Goal: Information Seeking & Learning: Learn about a topic

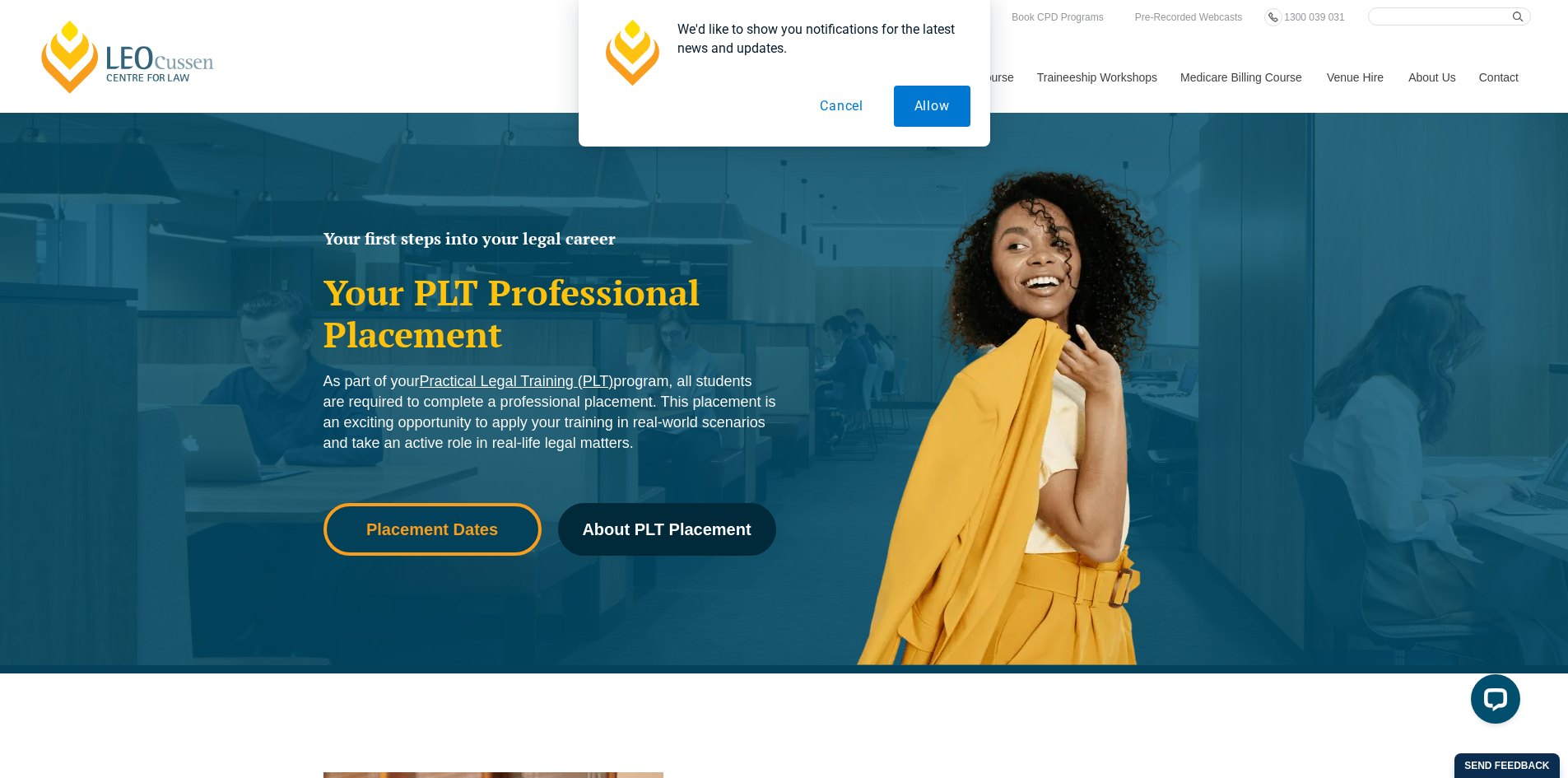
click at [420, 539] on link "Placement Dates" at bounding box center [432, 529] width 218 height 53
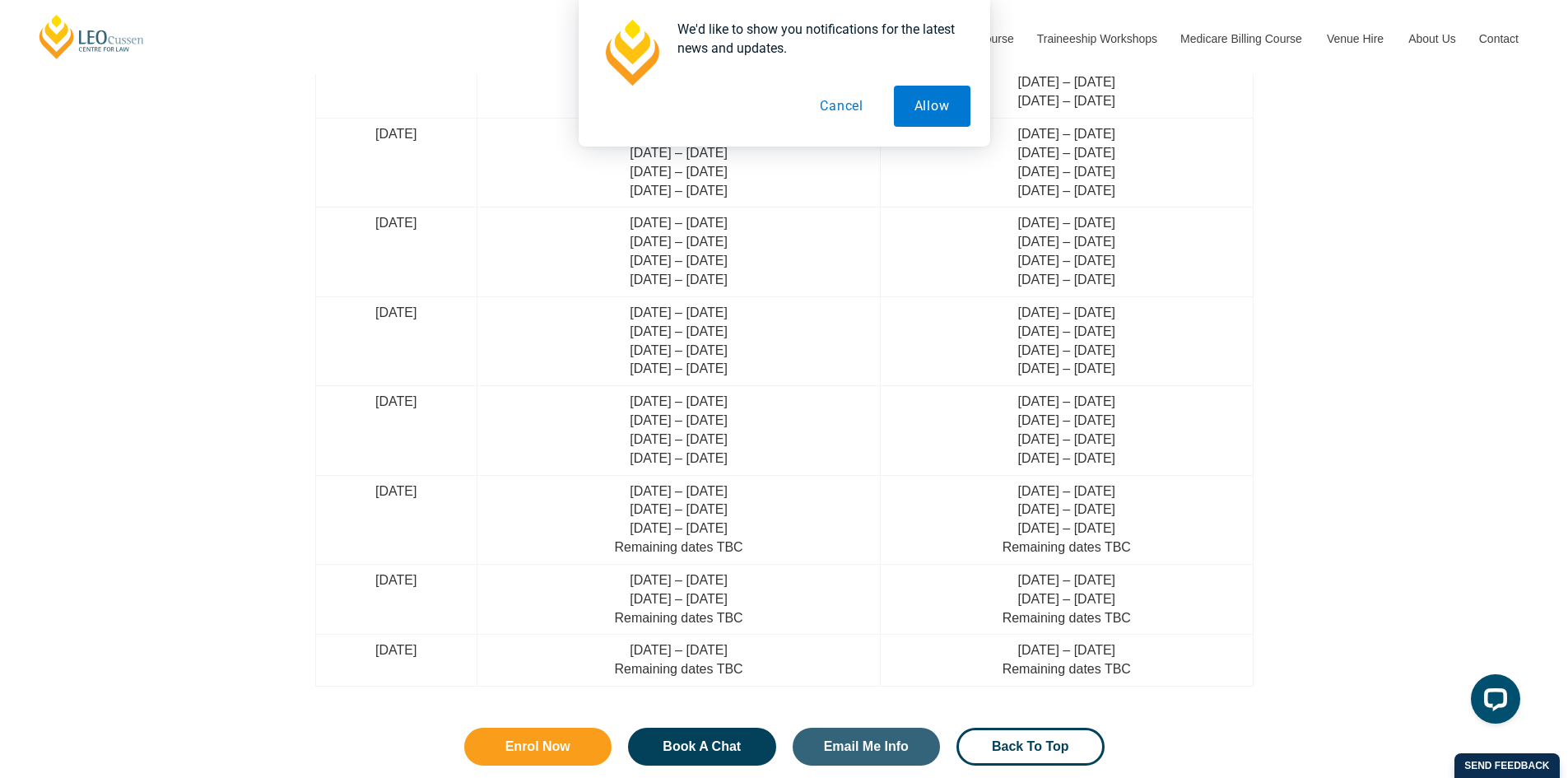
scroll to position [4208, 0]
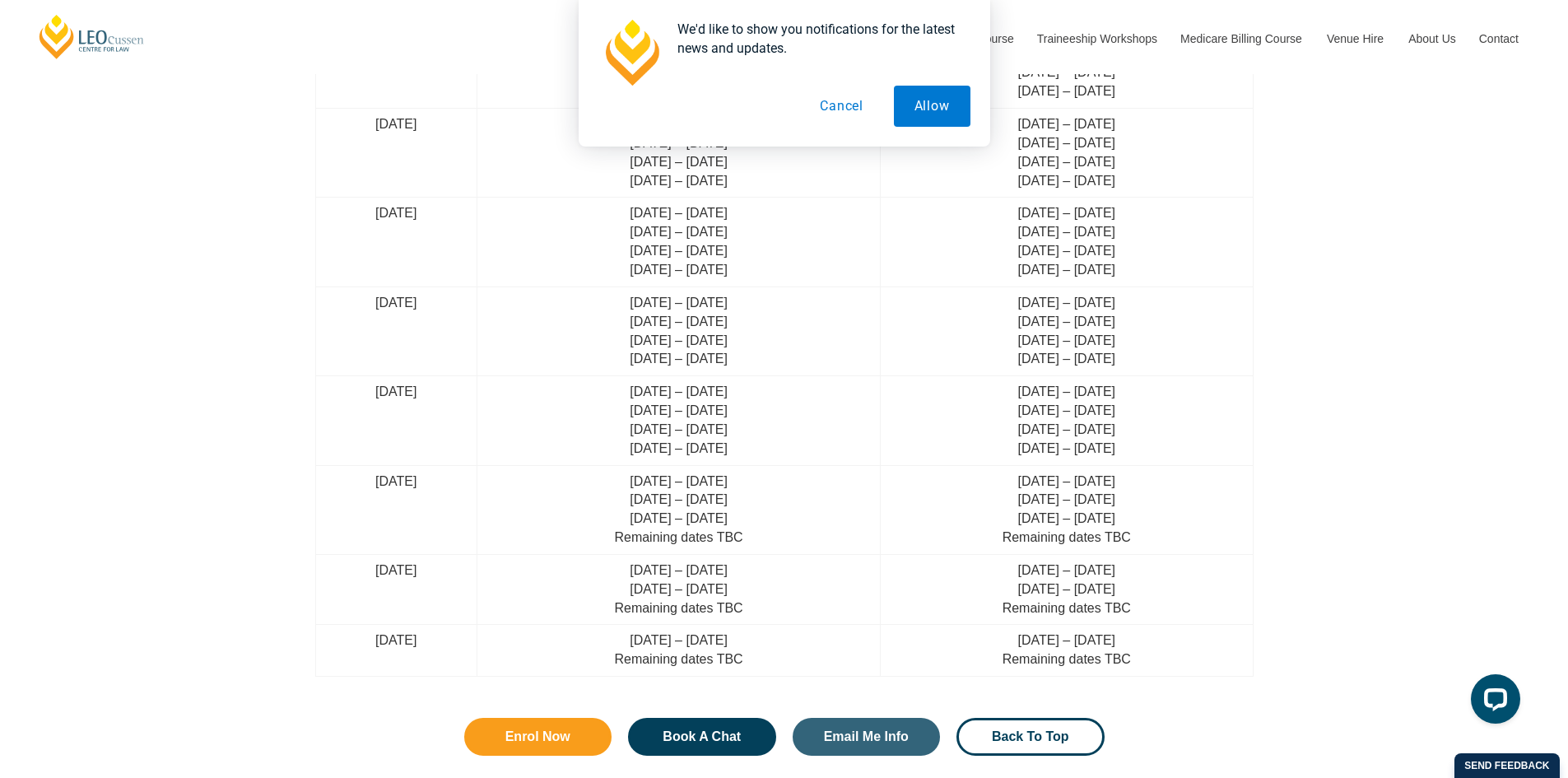
click at [845, 112] on button "Cancel" at bounding box center [842, 107] width 85 height 42
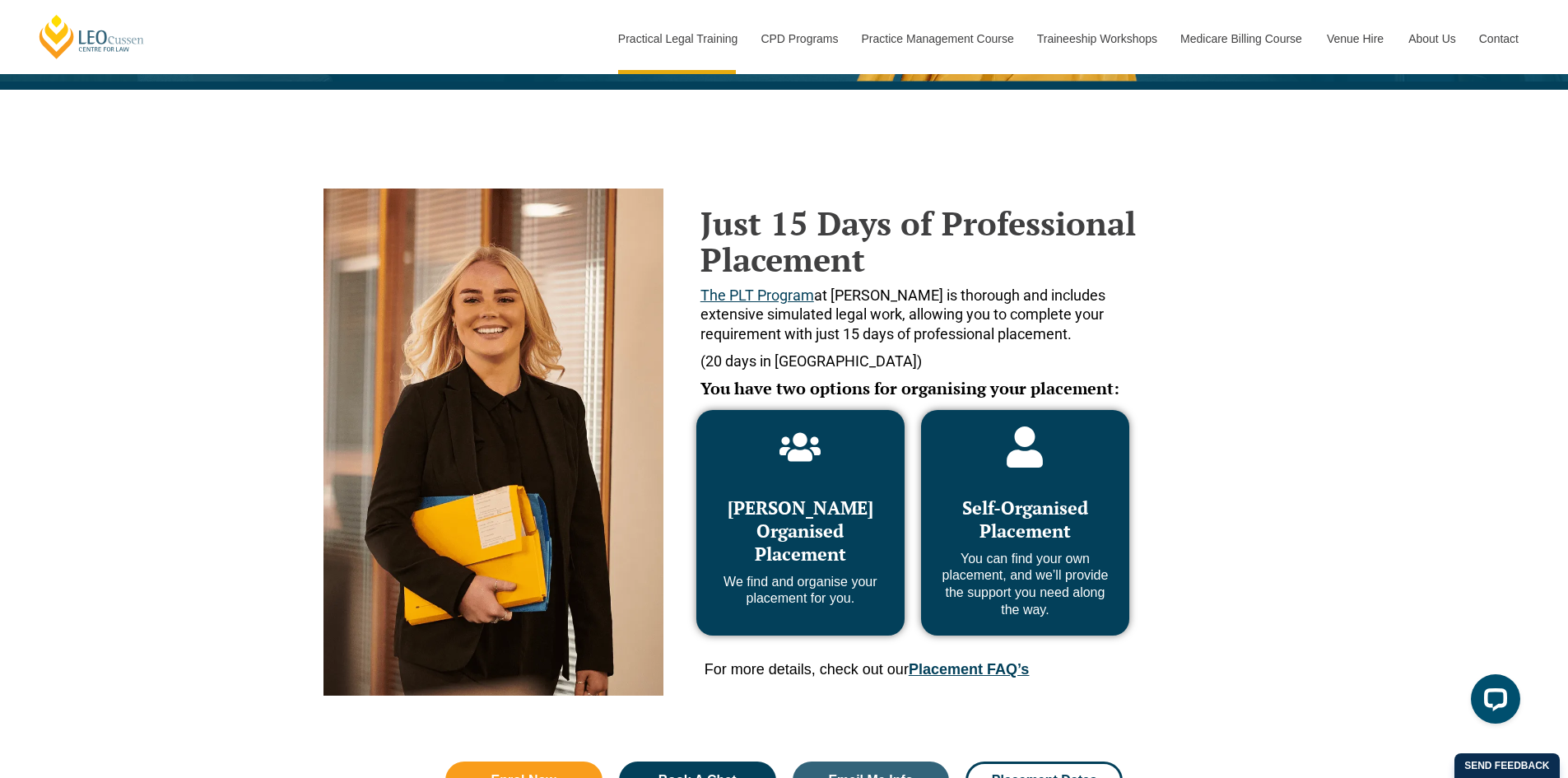
scroll to position [584, 0]
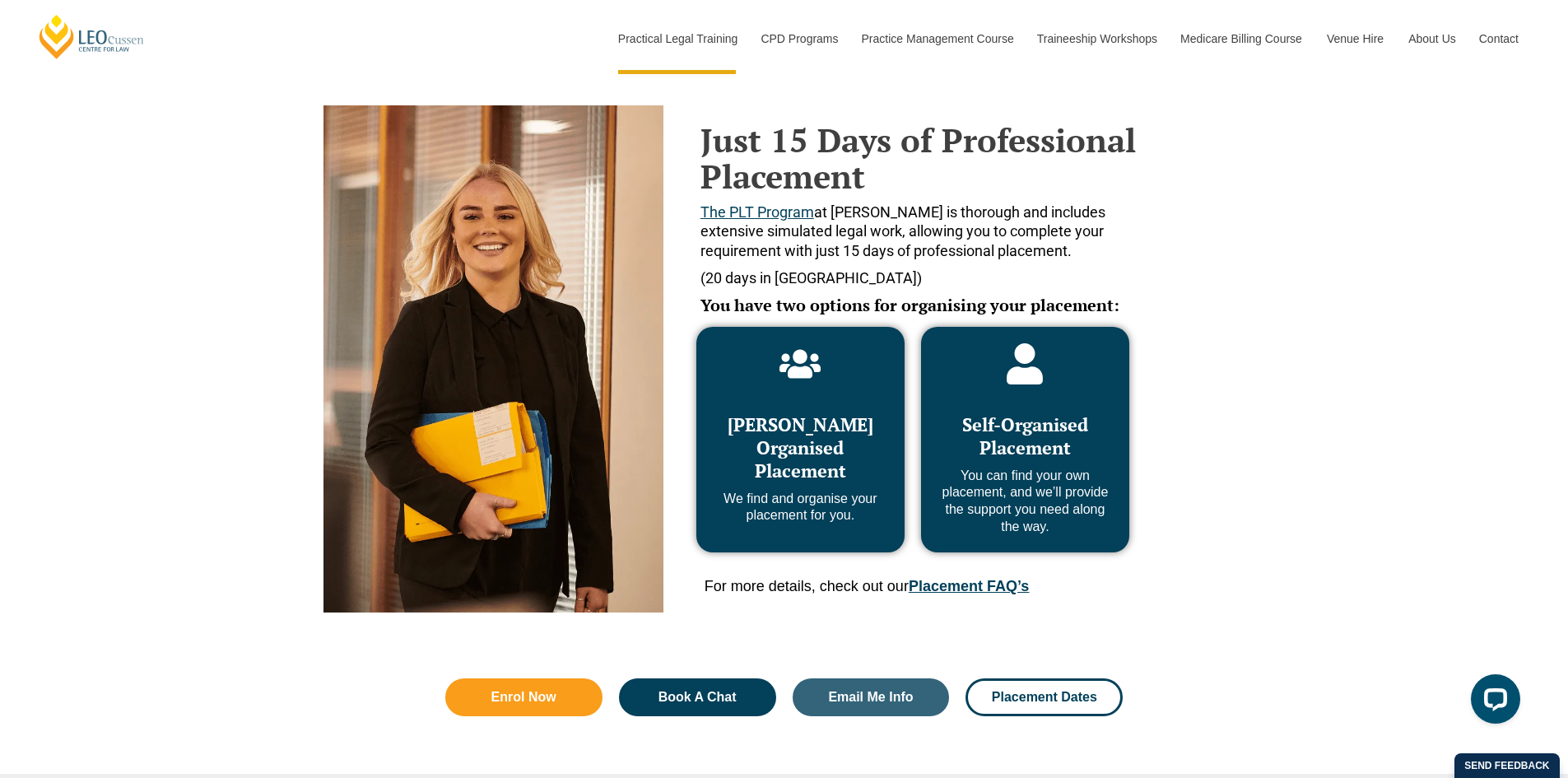
click at [961, 590] on link "Placement FAQ’s" at bounding box center [969, 586] width 120 height 16
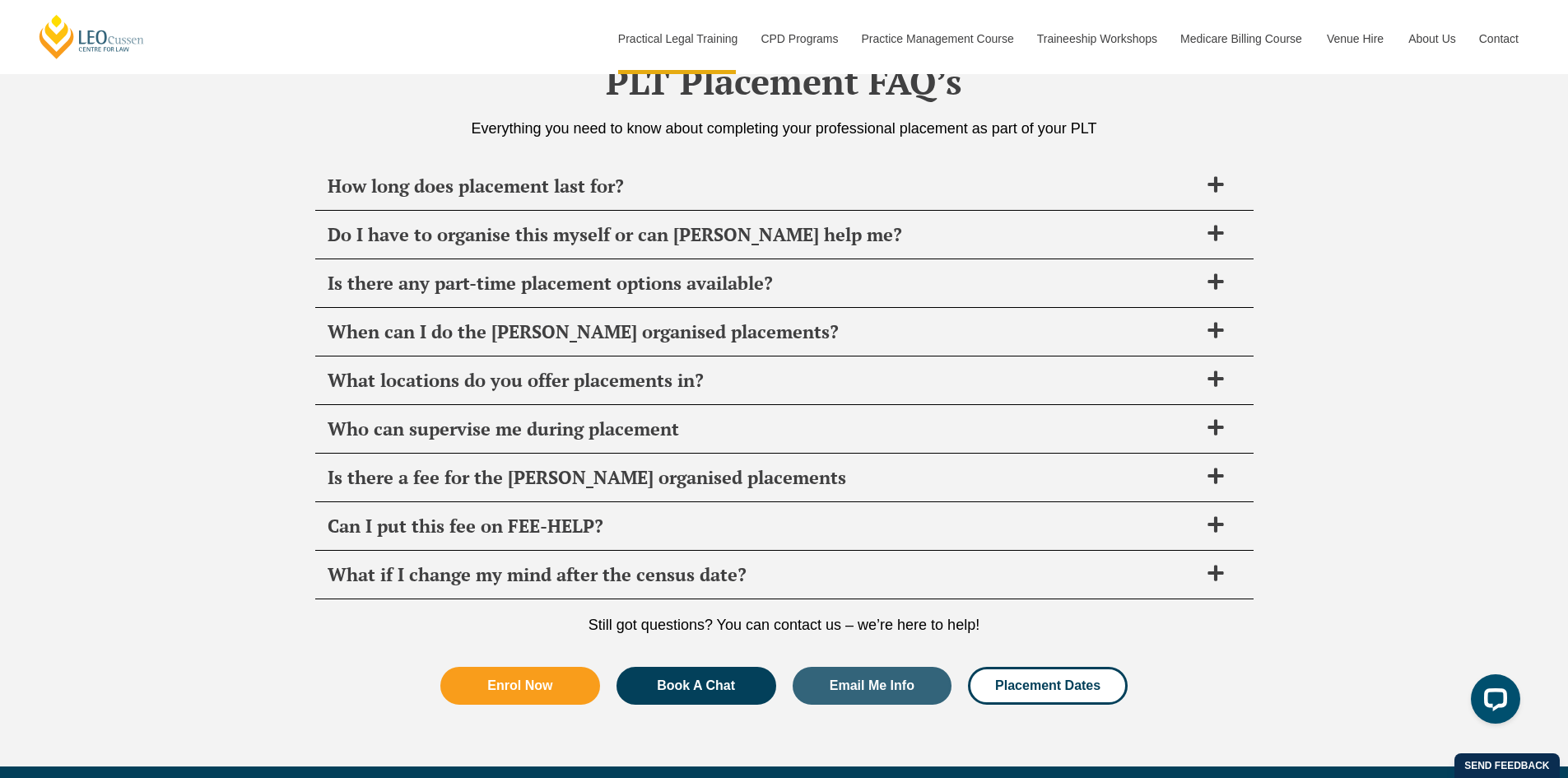
scroll to position [5818, 0]
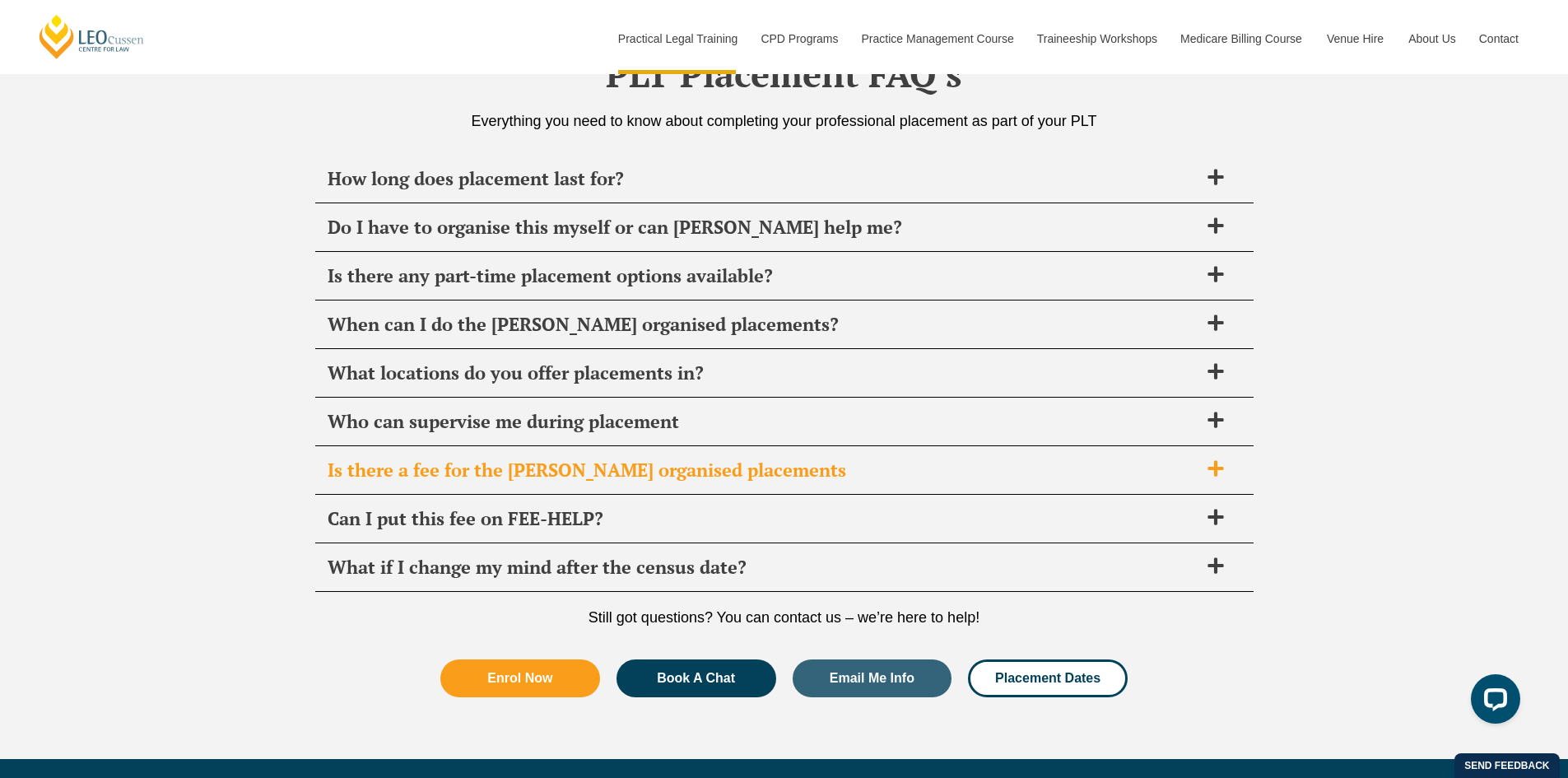
click at [528, 462] on span "Is there a fee for the [PERSON_NAME] organised placements" at bounding box center [764, 470] width 871 height 23
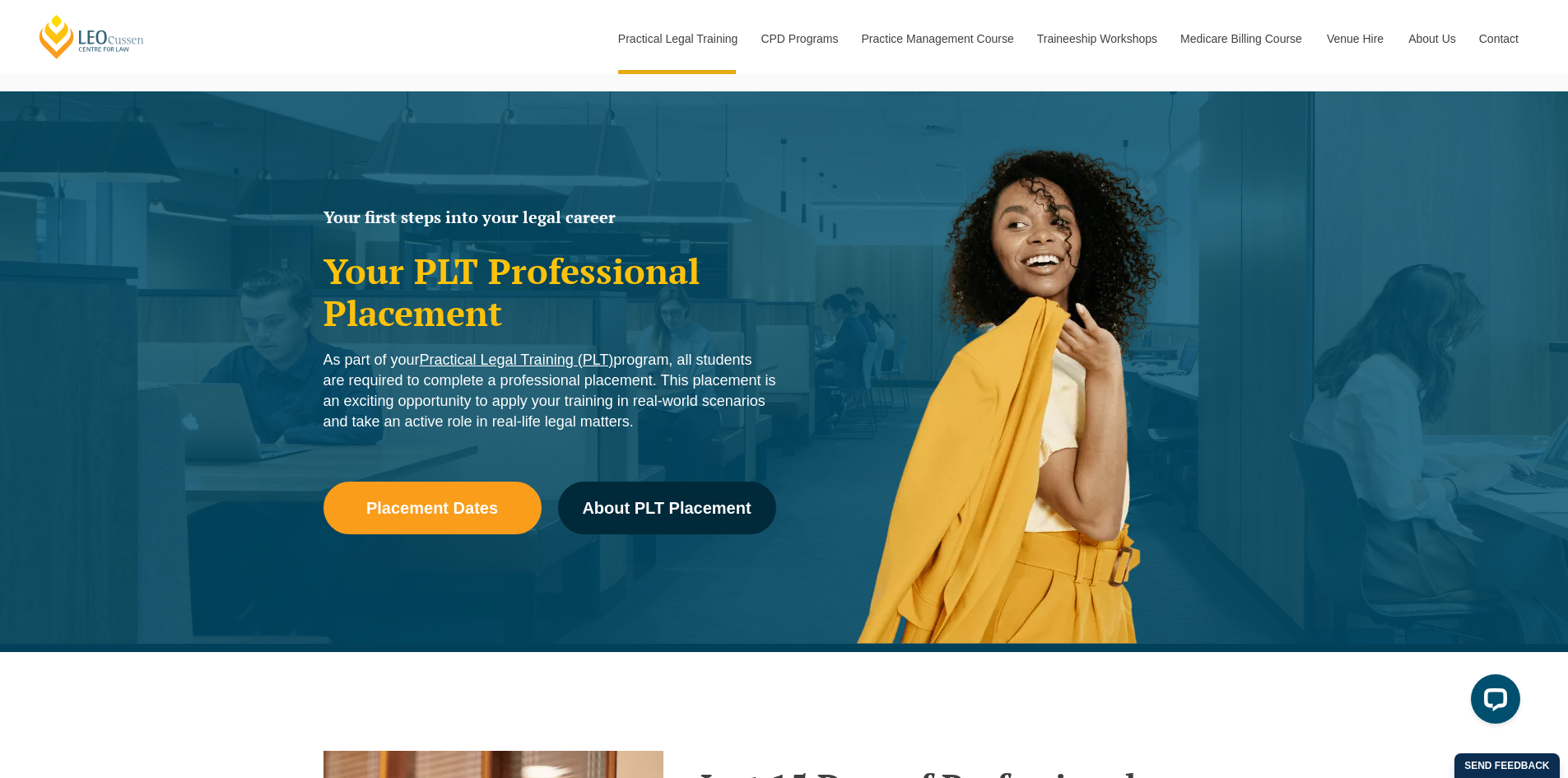
scroll to position [0, 0]
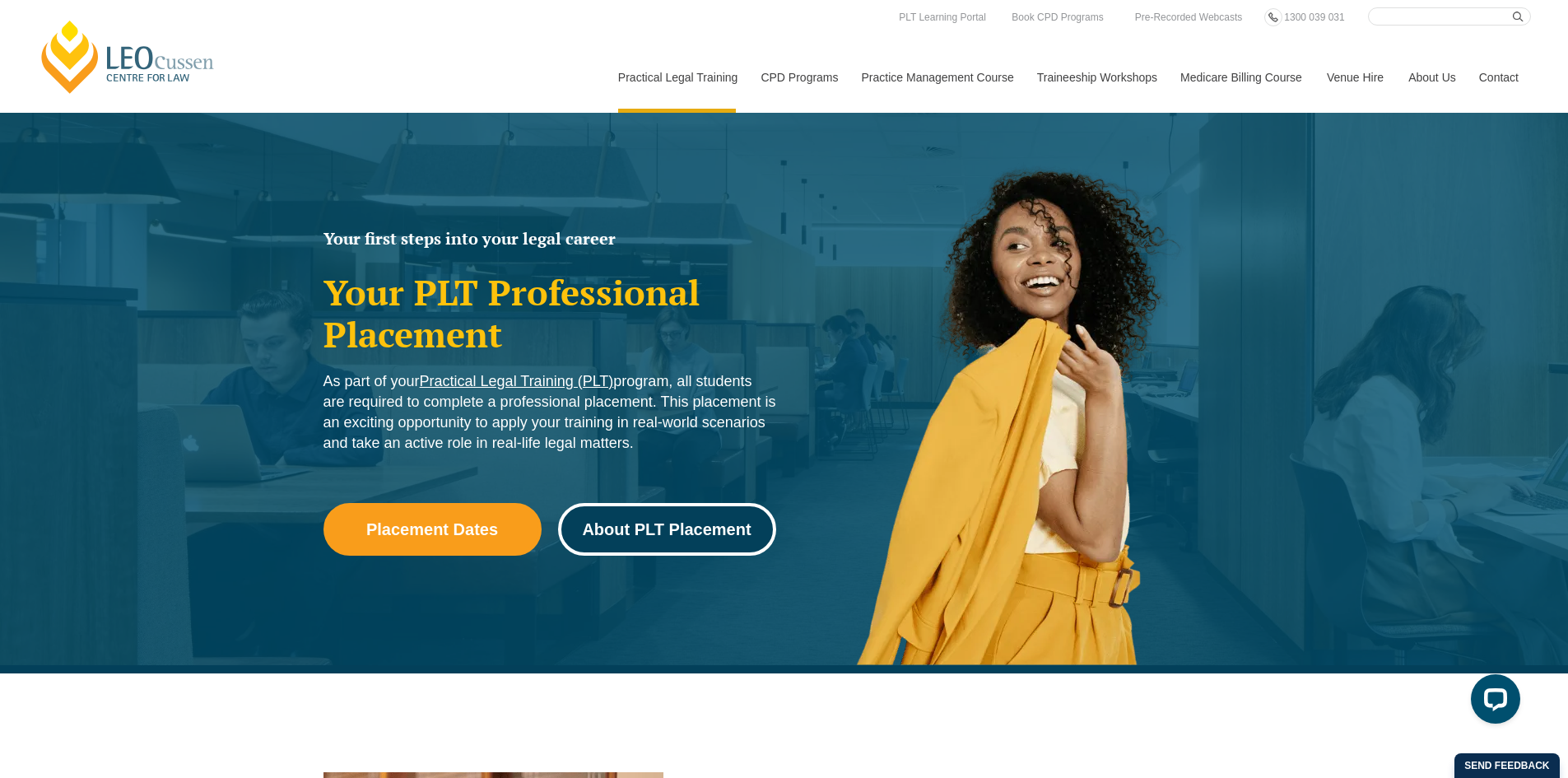
click at [654, 532] on span "About PLT Placement" at bounding box center [666, 528] width 169 height 16
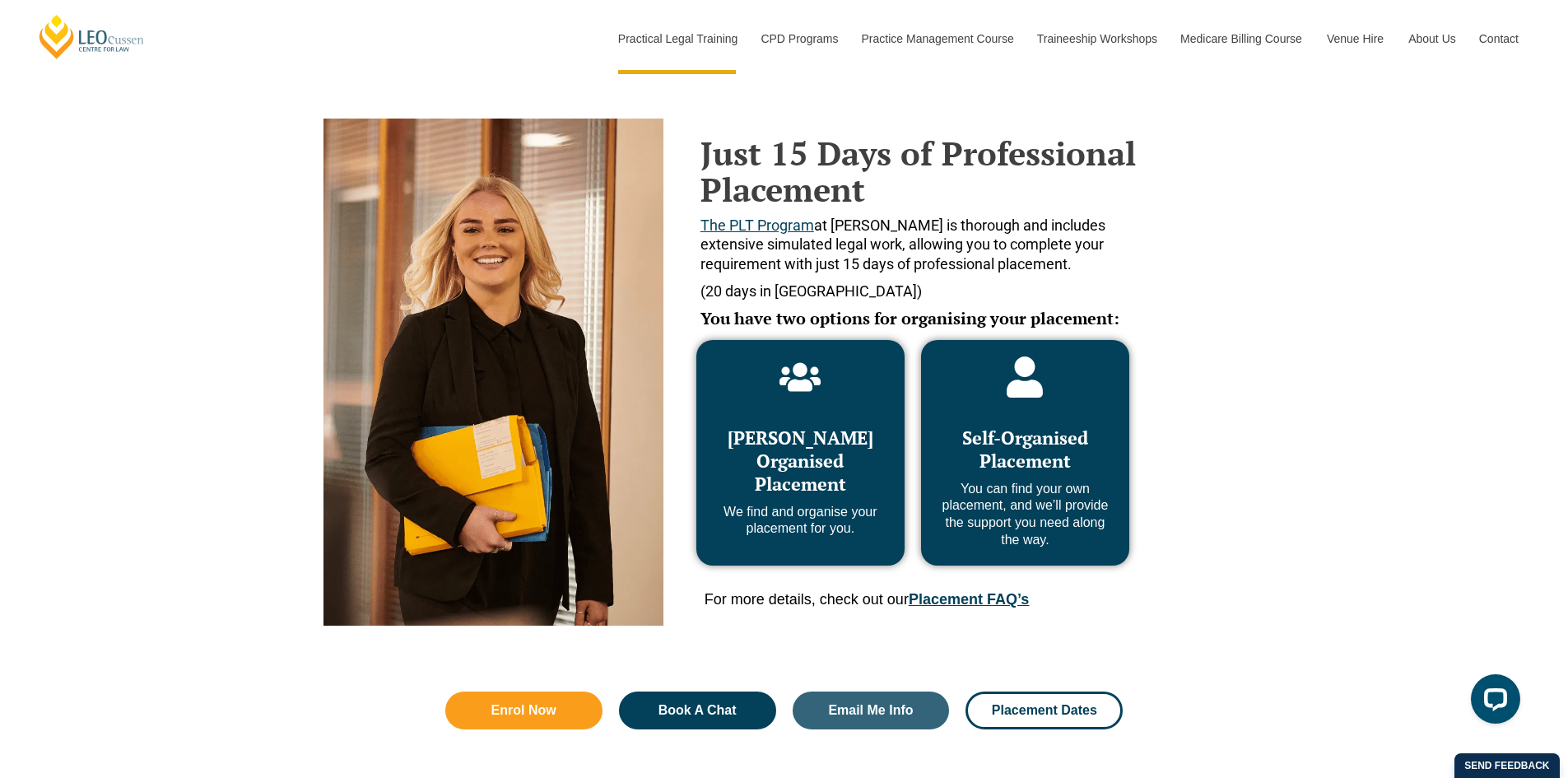
scroll to position [674, 0]
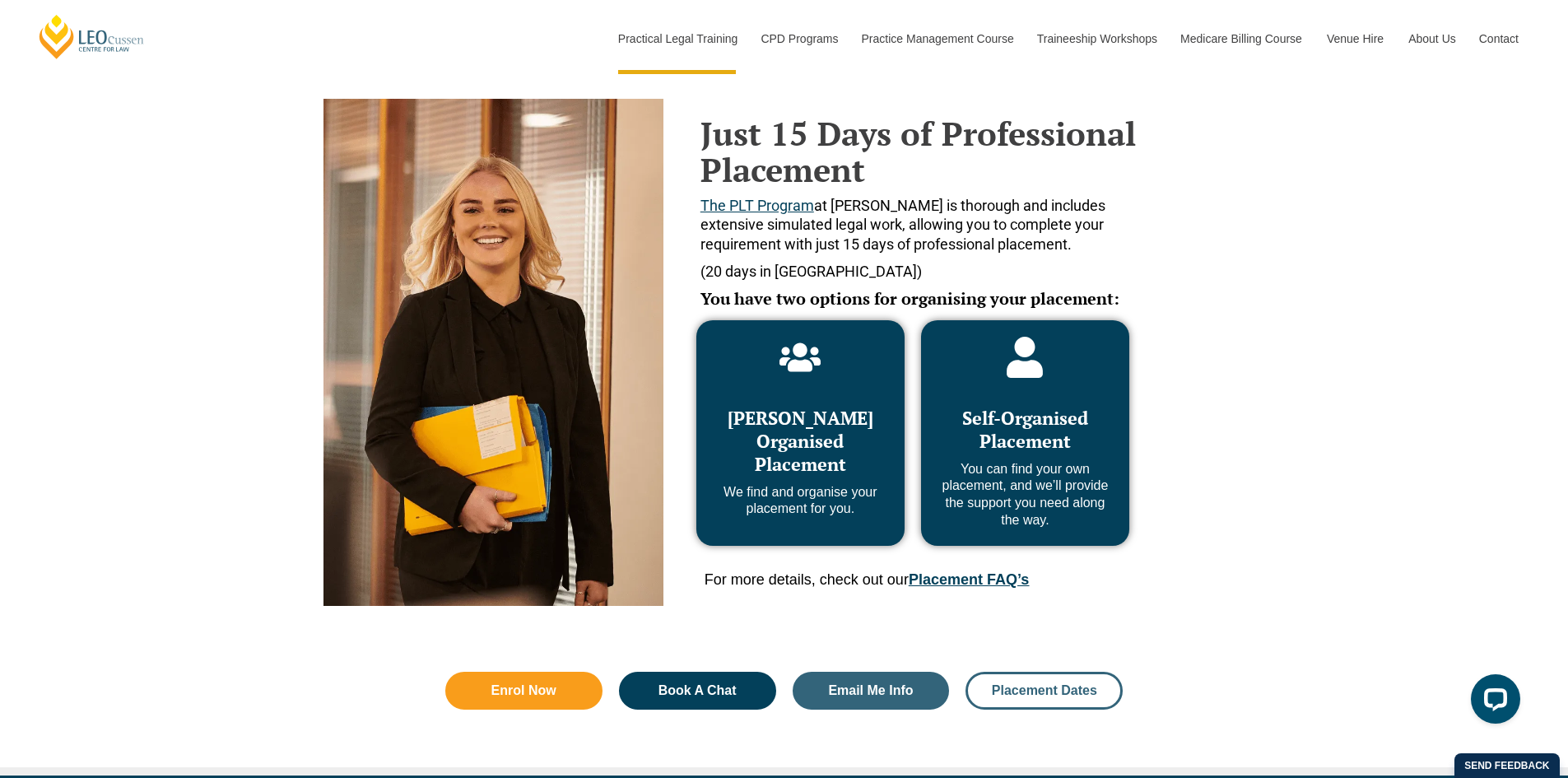
click at [1071, 700] on link "Placement Dates" at bounding box center [1044, 691] width 157 height 38
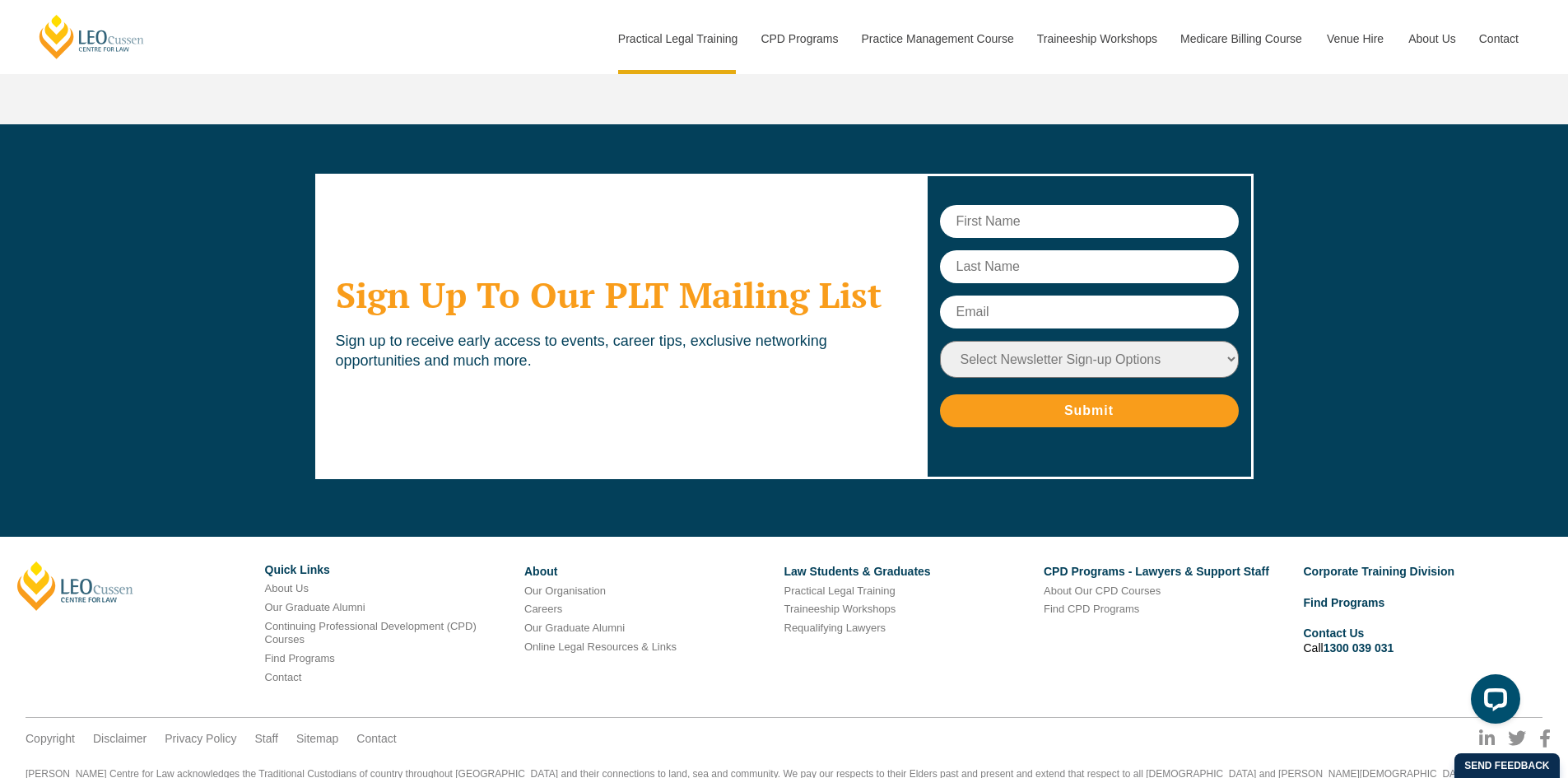
scroll to position [6631, 0]
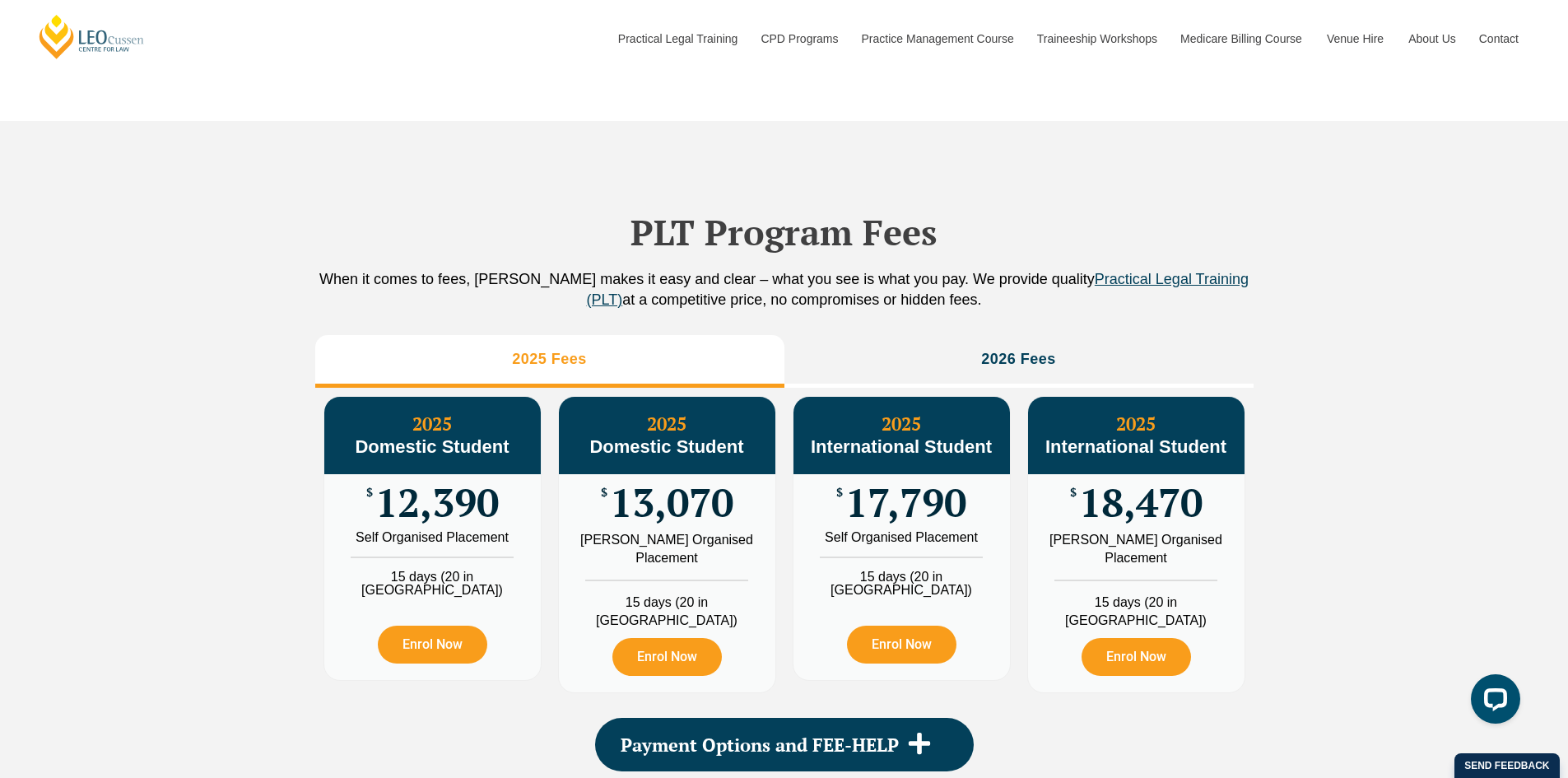
scroll to position [1729, 0]
